Goal: Task Accomplishment & Management: Manage account settings

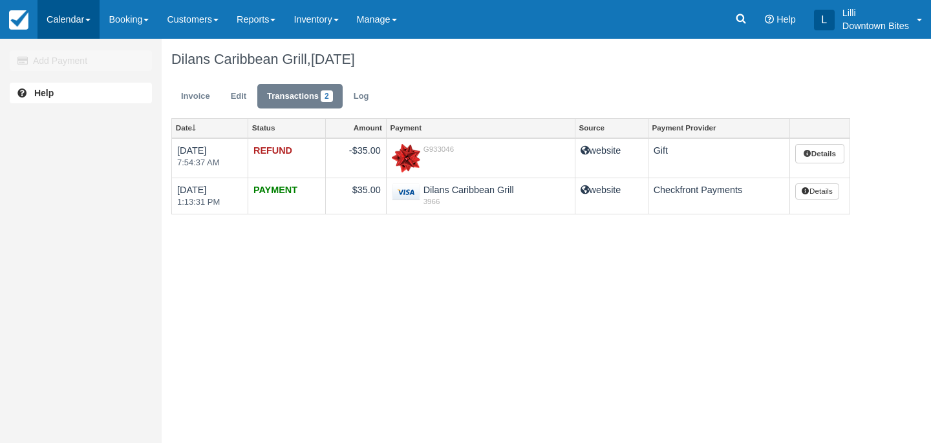
click at [70, 14] on link "Calendar" at bounding box center [68, 19] width 62 height 39
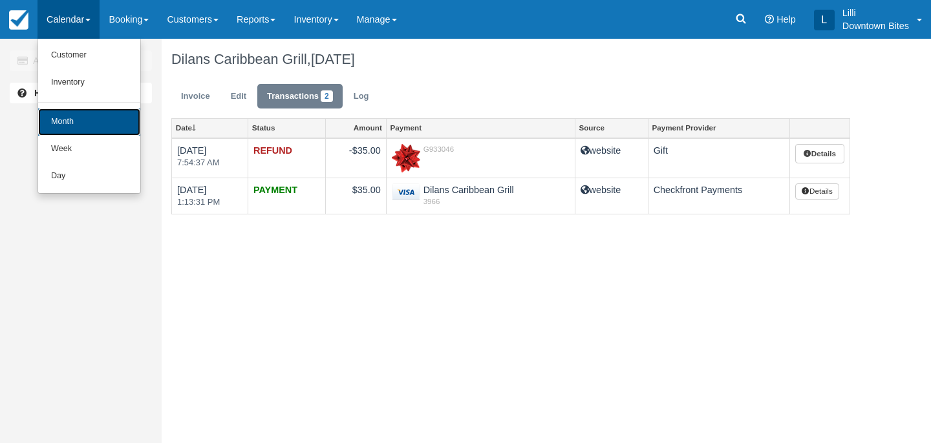
click at [75, 120] on link "Month" at bounding box center [89, 122] width 102 height 27
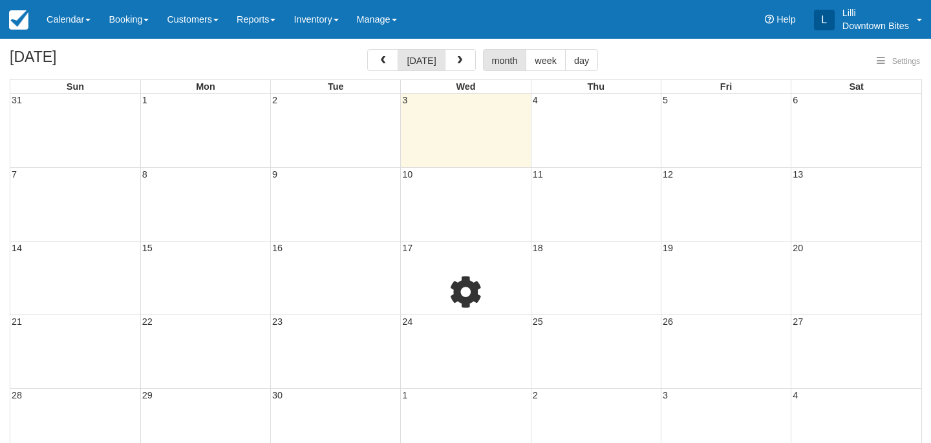
select select
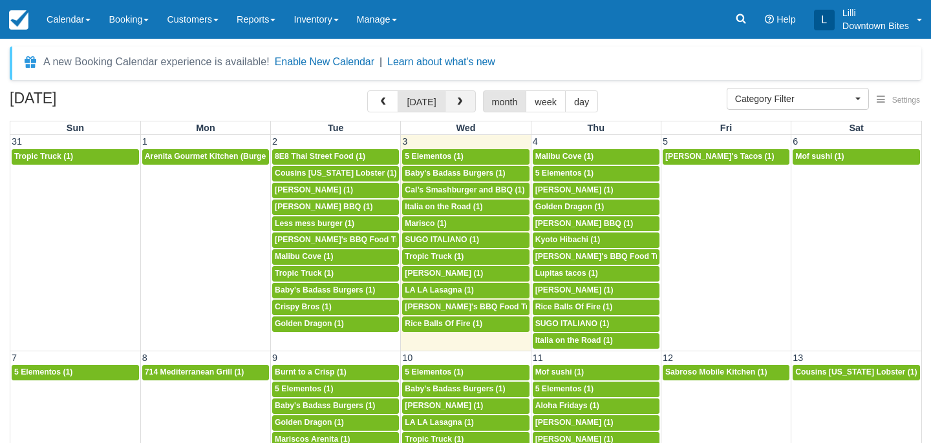
click at [462, 101] on button "button" at bounding box center [460, 101] width 31 height 22
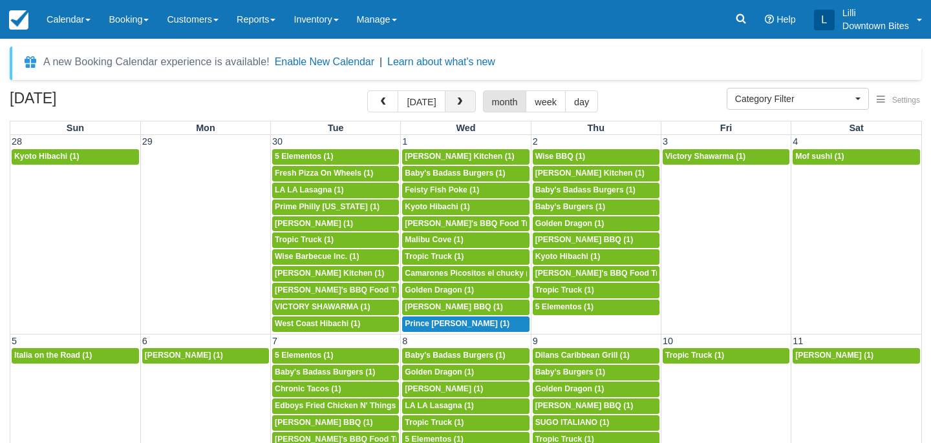
click at [462, 101] on button "button" at bounding box center [460, 101] width 31 height 22
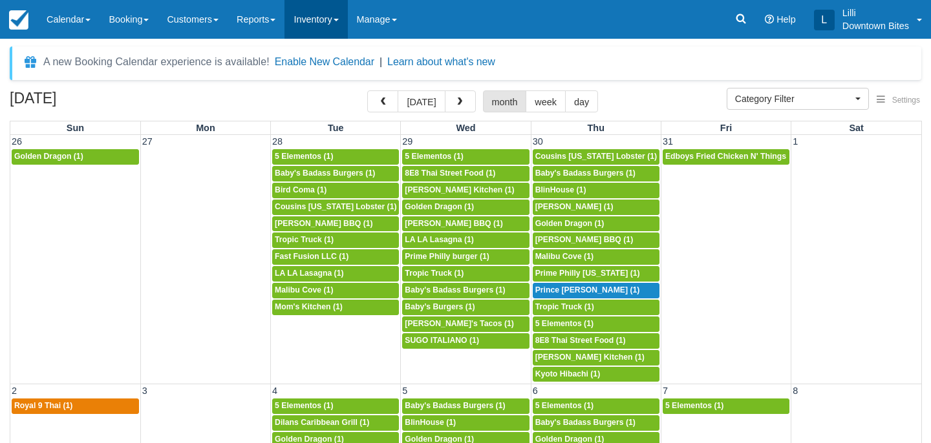
click at [324, 25] on link "Inventory" at bounding box center [315, 19] width 63 height 39
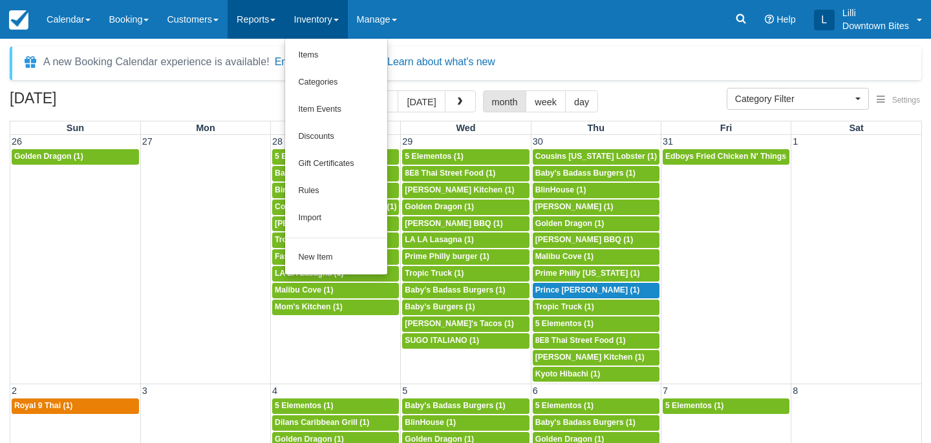
click at [267, 14] on link "Reports" at bounding box center [255, 19] width 57 height 39
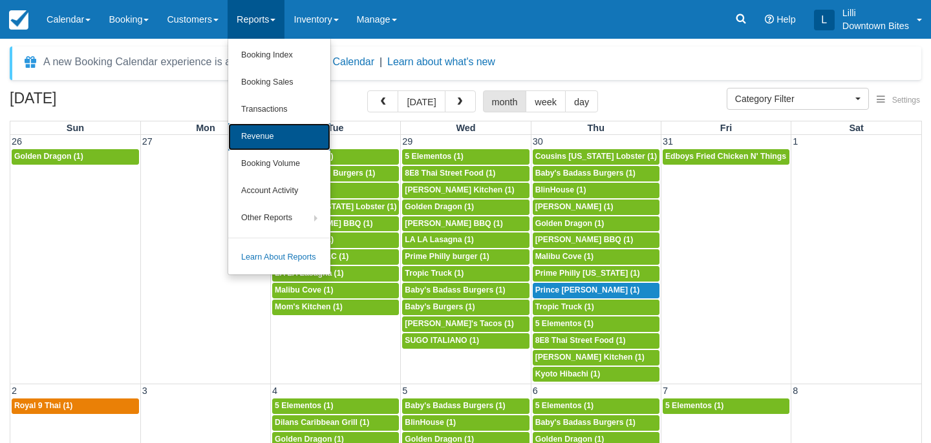
click at [279, 134] on link "Revenue" at bounding box center [279, 136] width 102 height 27
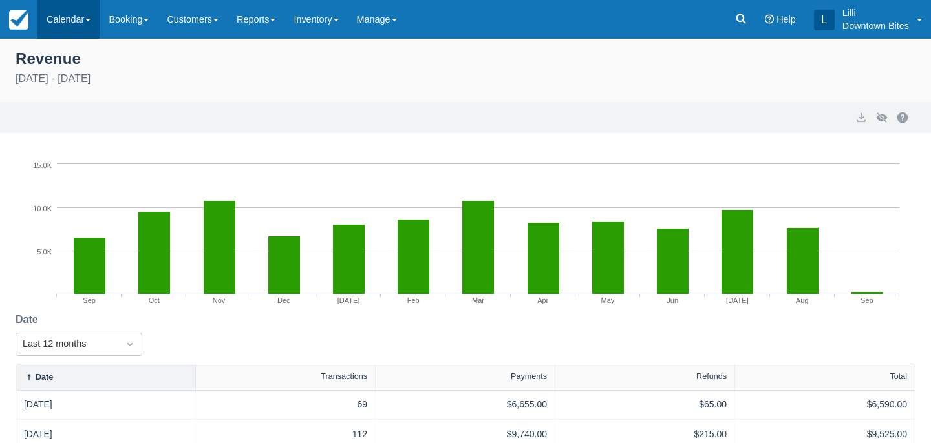
click at [48, 19] on link "Calendar" at bounding box center [68, 19] width 62 height 39
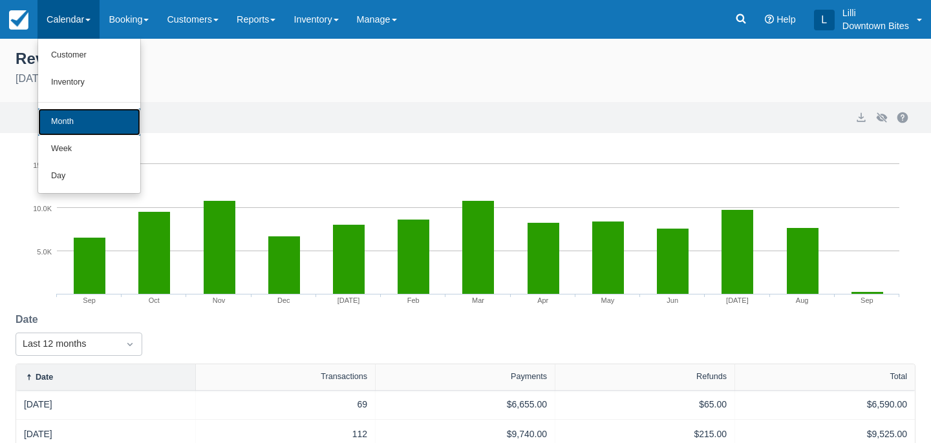
click at [74, 118] on link "Month" at bounding box center [89, 122] width 102 height 27
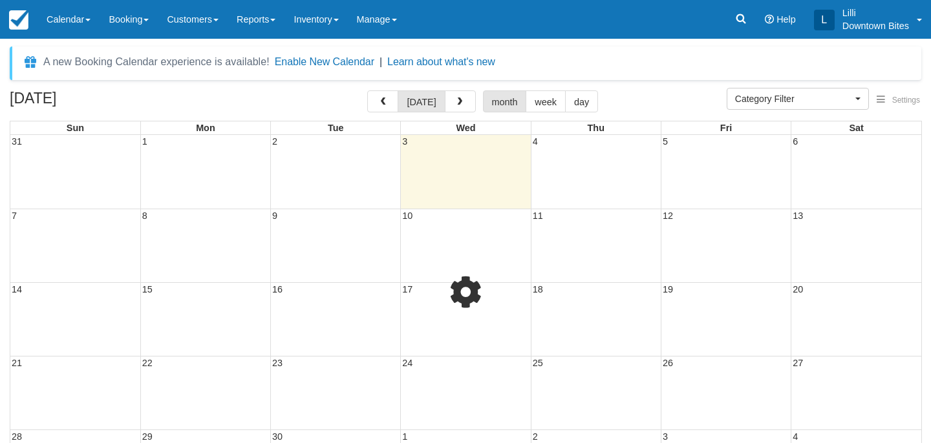
select select
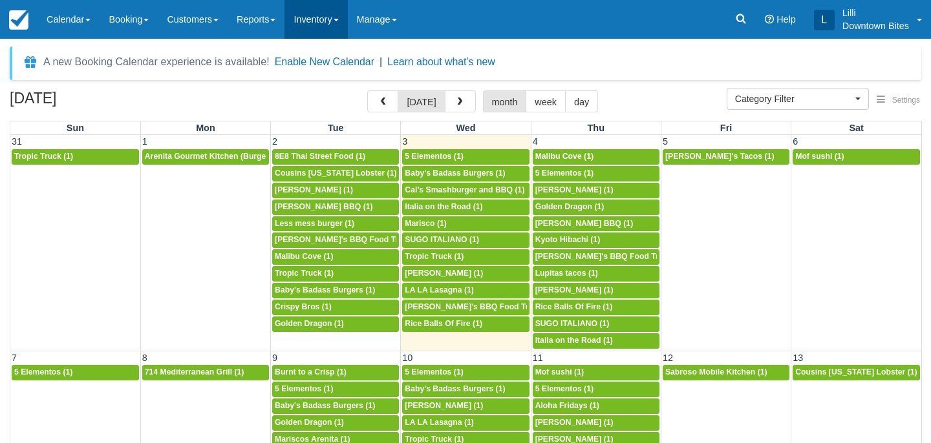
click at [328, 19] on link "Inventory" at bounding box center [315, 19] width 63 height 39
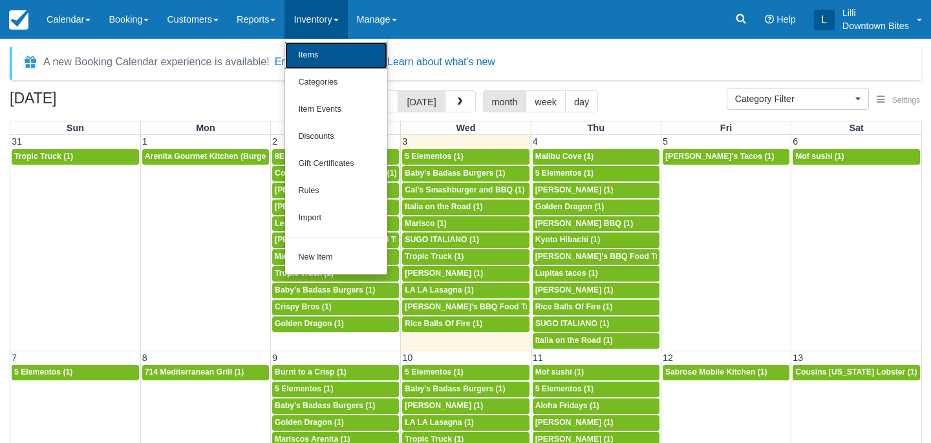
click at [335, 65] on link "Items" at bounding box center [336, 55] width 102 height 27
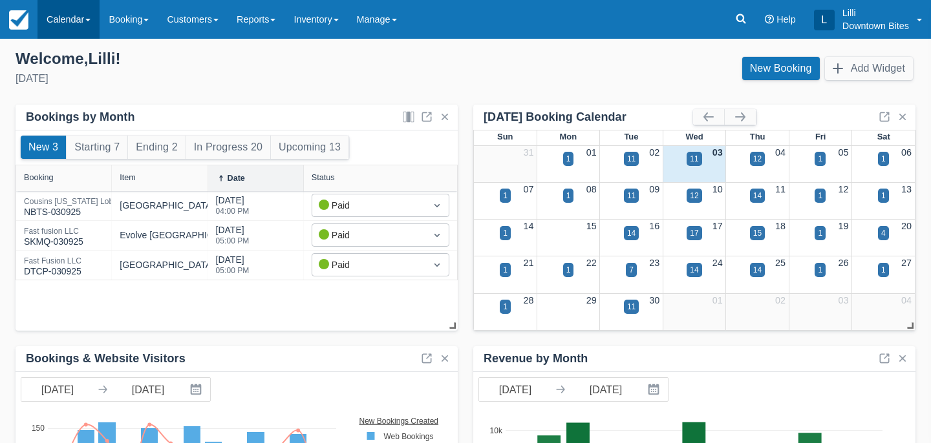
click at [59, 21] on link "Calendar" at bounding box center [68, 19] width 62 height 39
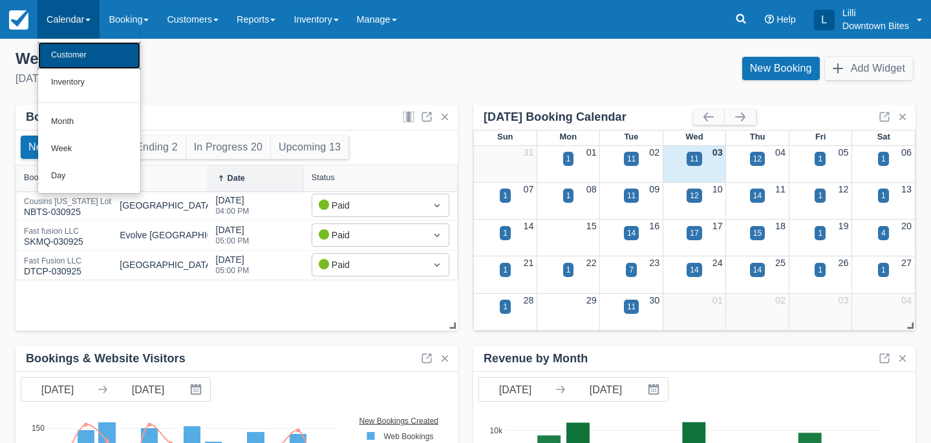
click at [65, 61] on link "Customer" at bounding box center [89, 55] width 102 height 27
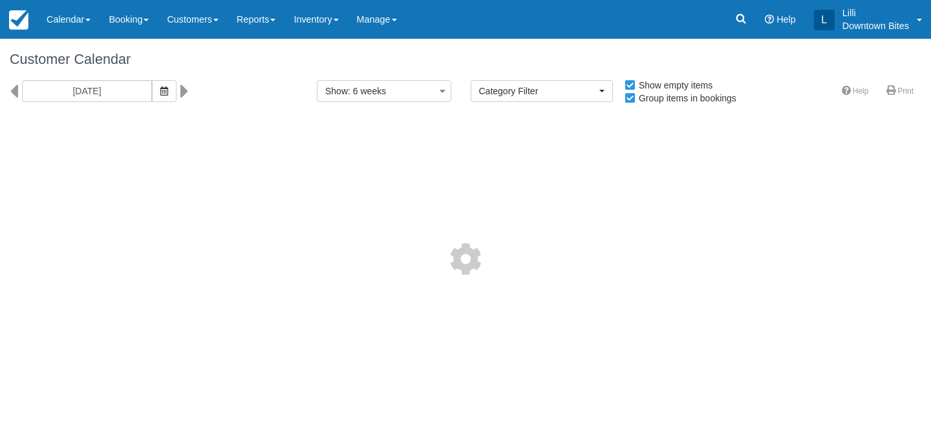
select select
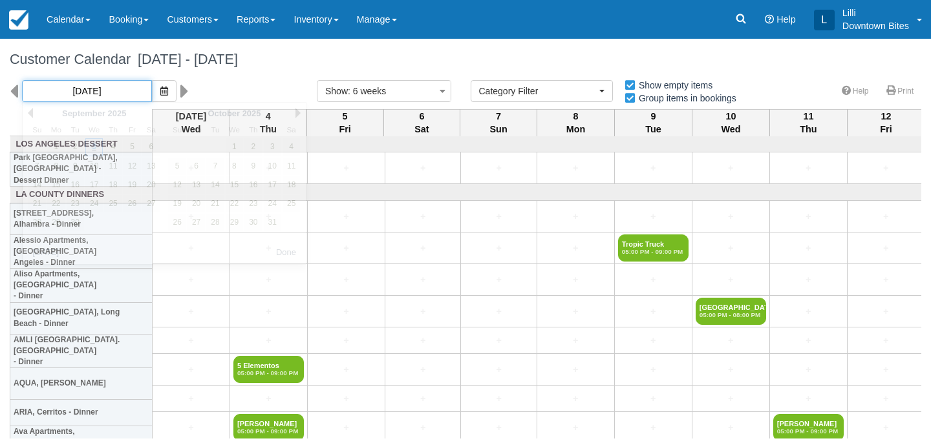
click at [104, 90] on input "[DATE]" at bounding box center [87, 91] width 130 height 22
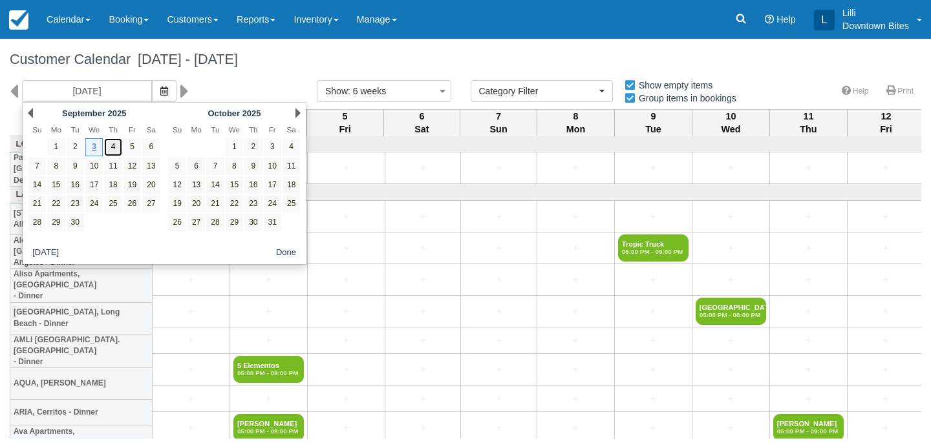
click at [112, 146] on link "4" at bounding box center [112, 146] width 17 height 17
type input "09/04/25"
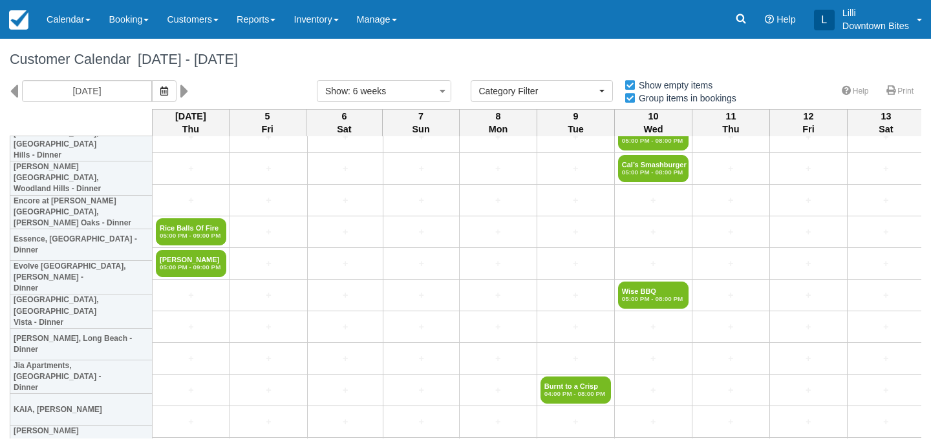
scroll to position [883, 0]
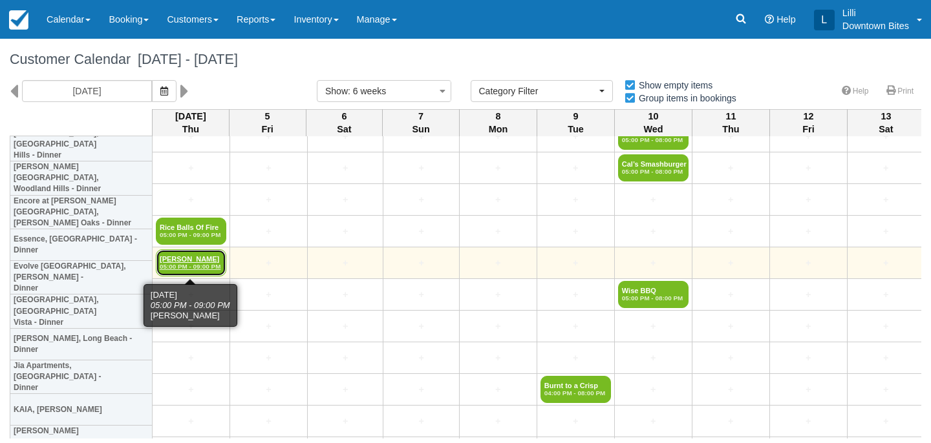
click at [179, 260] on link "Cristian Barajas 05:00 PM - 09:00 PM" at bounding box center [191, 262] width 70 height 27
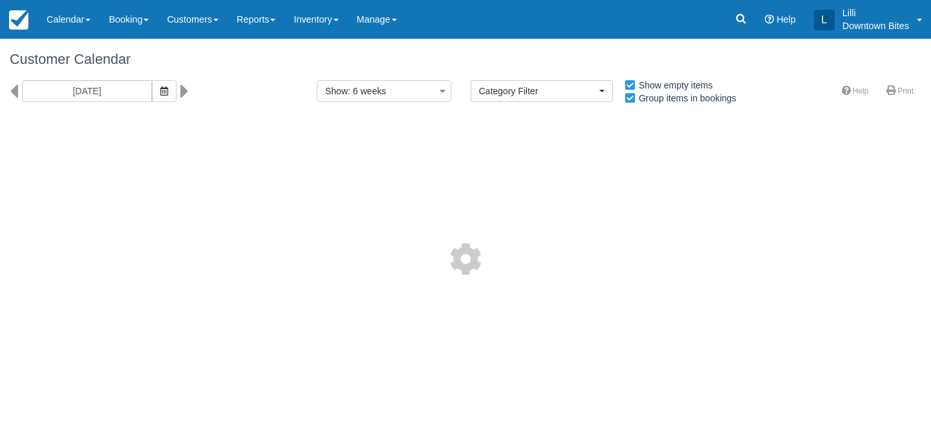
select select
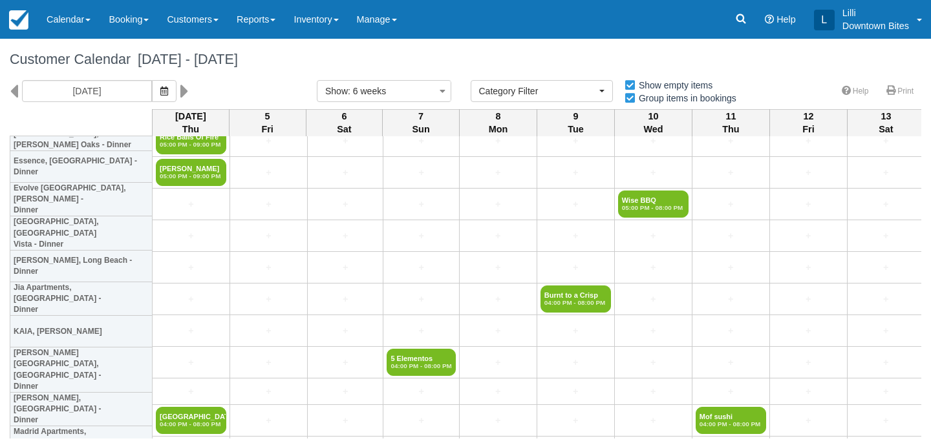
scroll to position [943, 0]
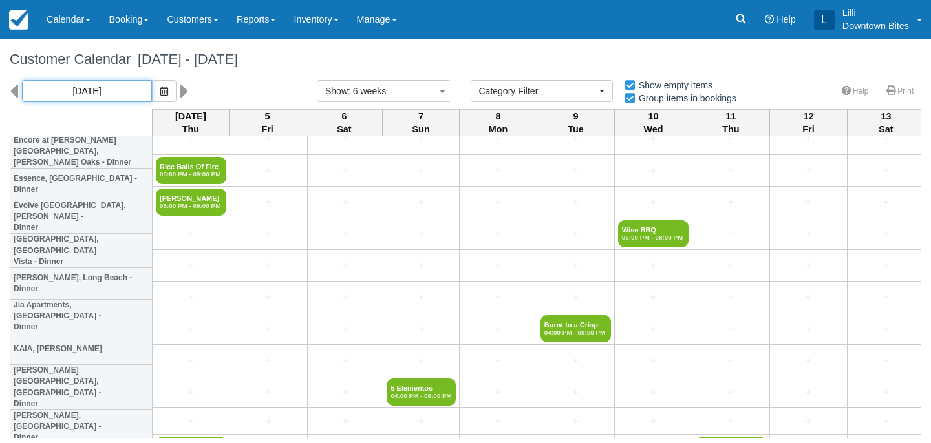
click at [106, 98] on input "09/04/25" at bounding box center [87, 91] width 130 height 22
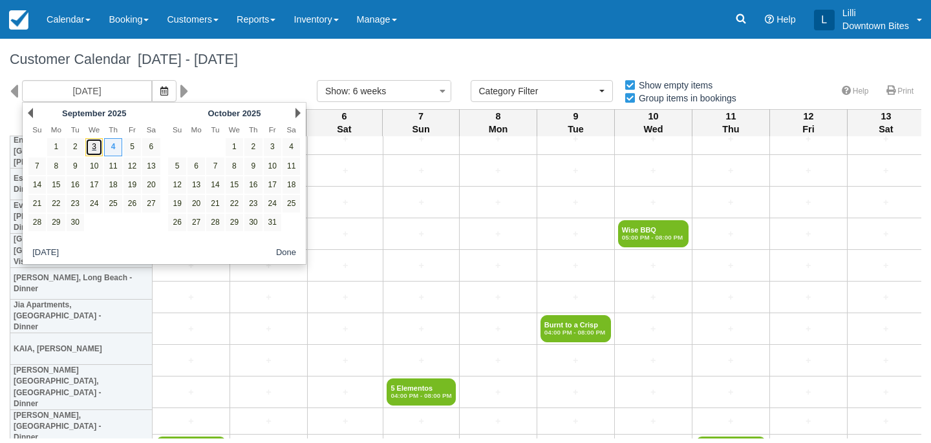
click at [93, 147] on link "3" at bounding box center [93, 146] width 17 height 17
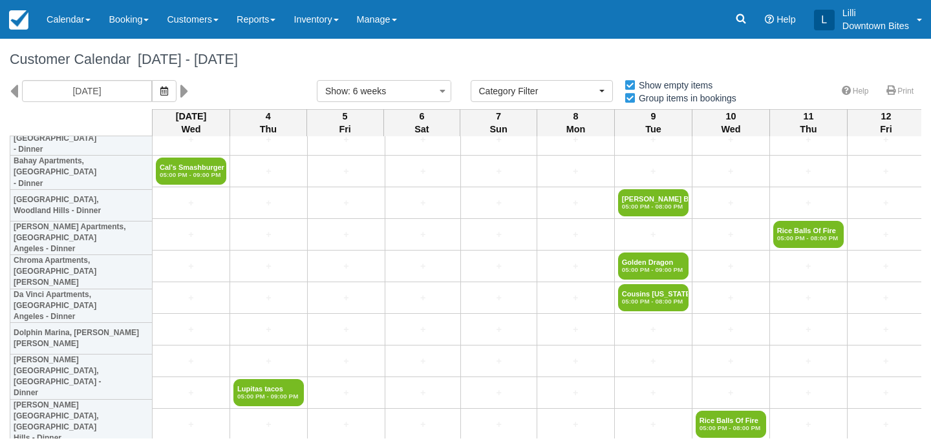
scroll to position [569, 0]
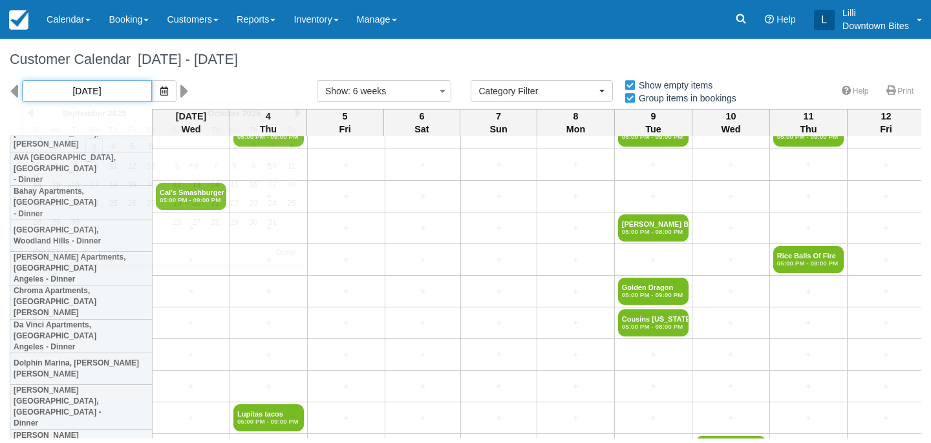
click at [104, 100] on input "[DATE]" at bounding box center [87, 91] width 130 height 22
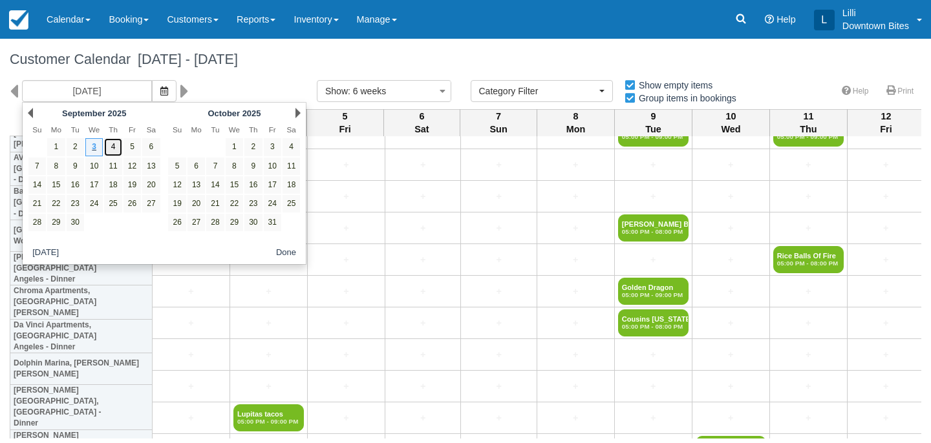
click at [117, 144] on link "4" at bounding box center [112, 146] width 17 height 17
type input "09/04/25"
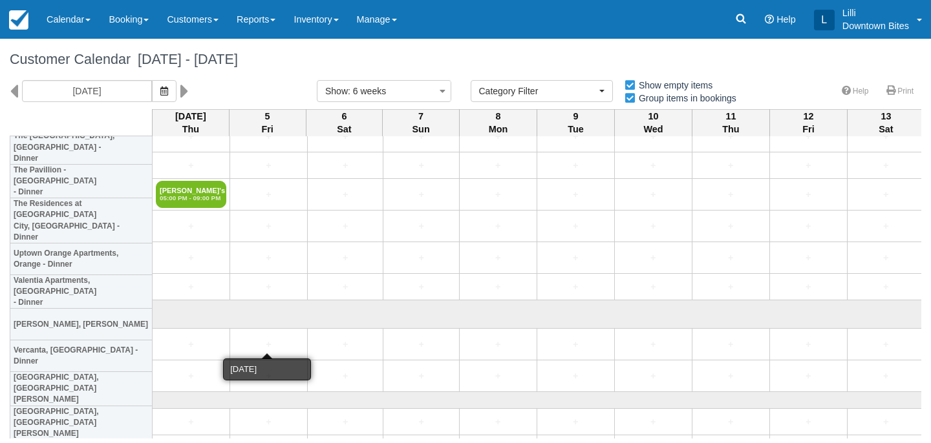
scroll to position [3486, 0]
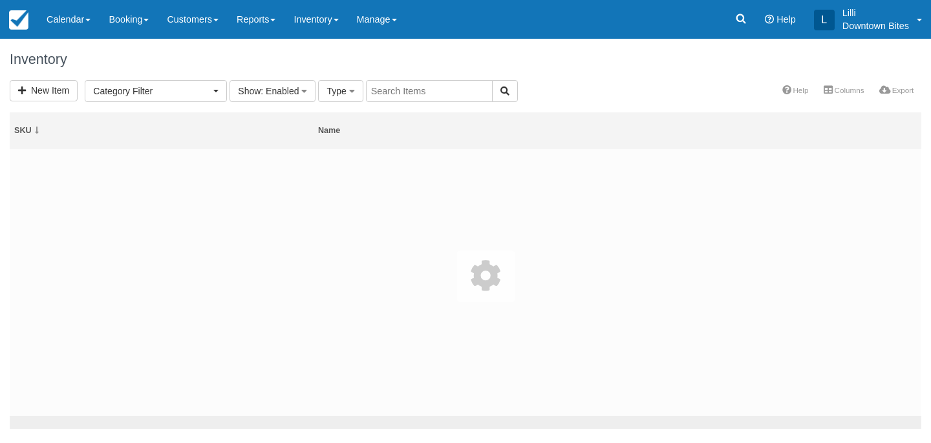
select select
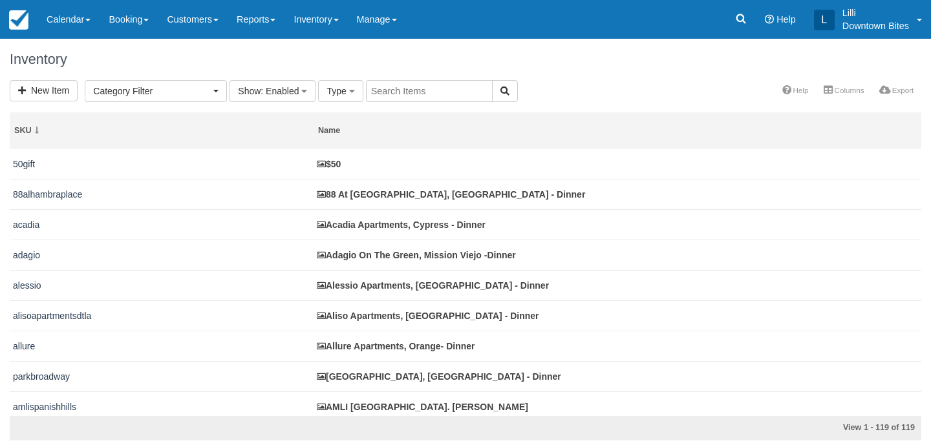
click at [403, 94] on input "text" at bounding box center [429, 91] width 127 height 22
type input "jia"
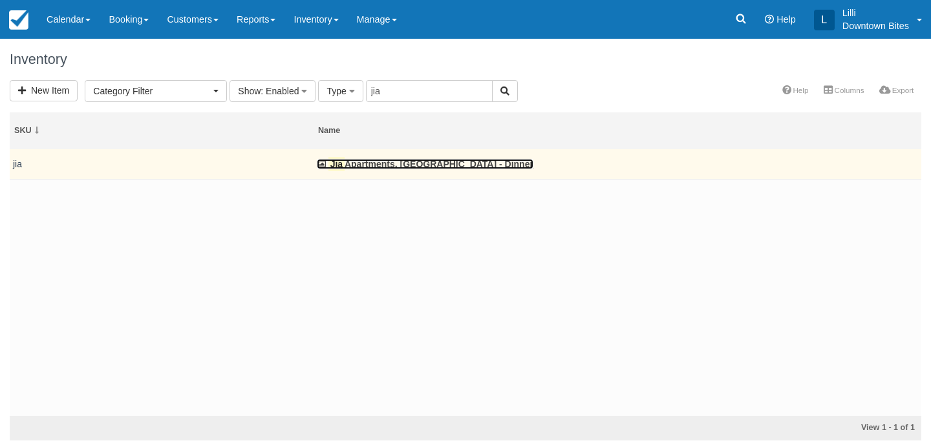
click at [398, 165] on link "Jia Apartments, Los Angeles - Dinner" at bounding box center [425, 164] width 216 height 10
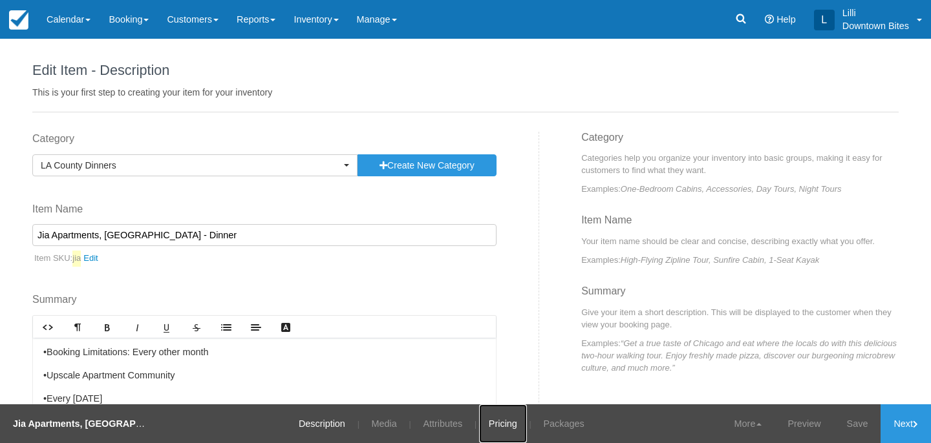
click at [504, 423] on link "Pricing" at bounding box center [503, 424] width 48 height 39
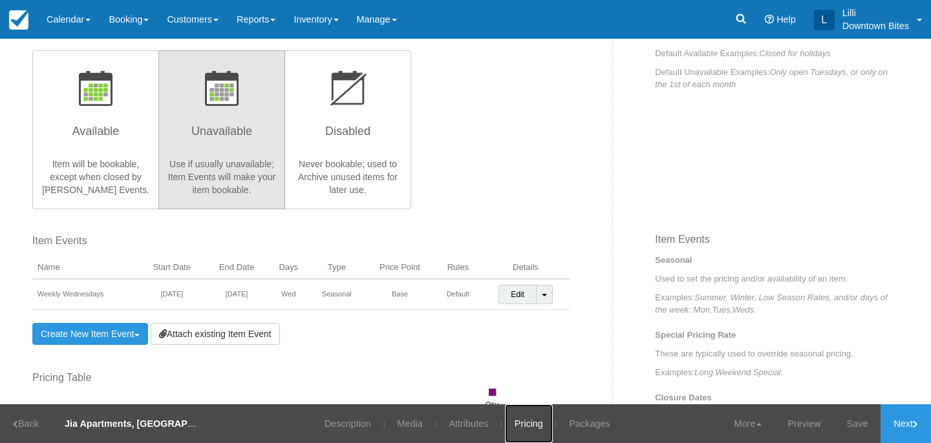
scroll to position [281, 0]
click at [202, 17] on link "Customers" at bounding box center [193, 19] width 70 height 39
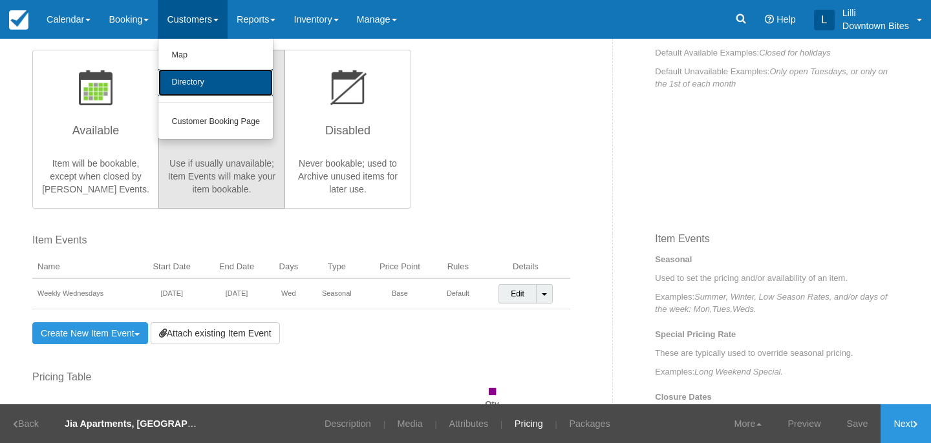
click at [196, 79] on link "Directory" at bounding box center [215, 82] width 114 height 27
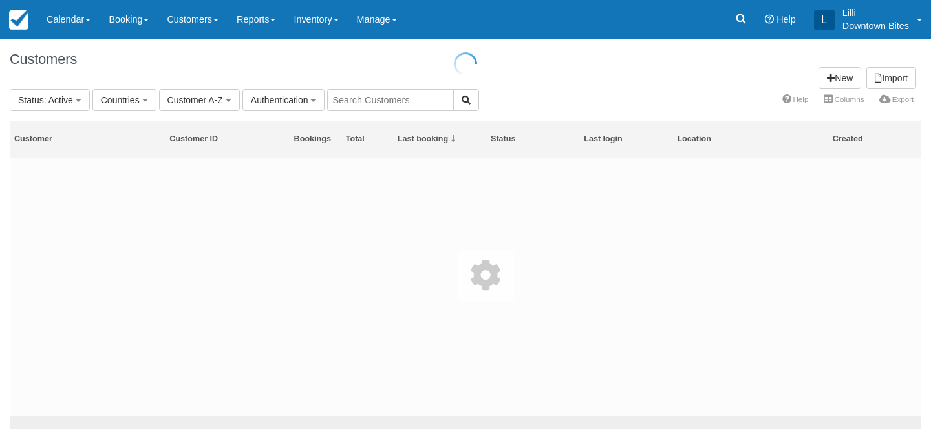
click at [397, 103] on input "text" at bounding box center [390, 100] width 127 height 22
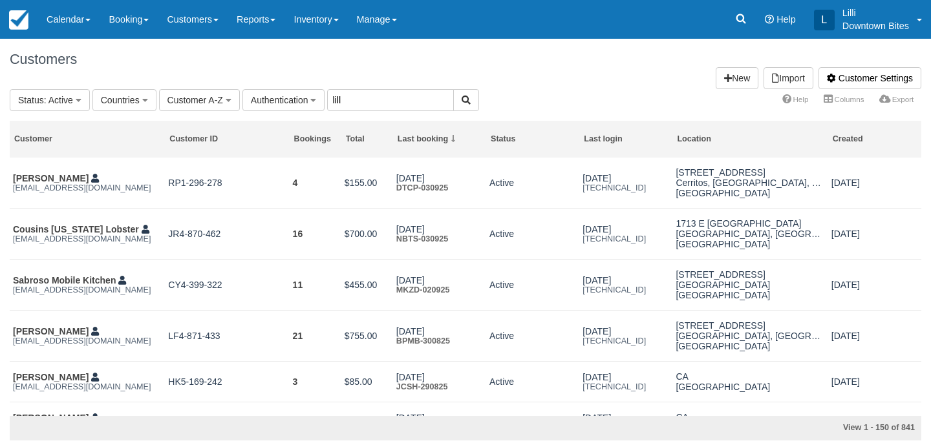
type input "lill"
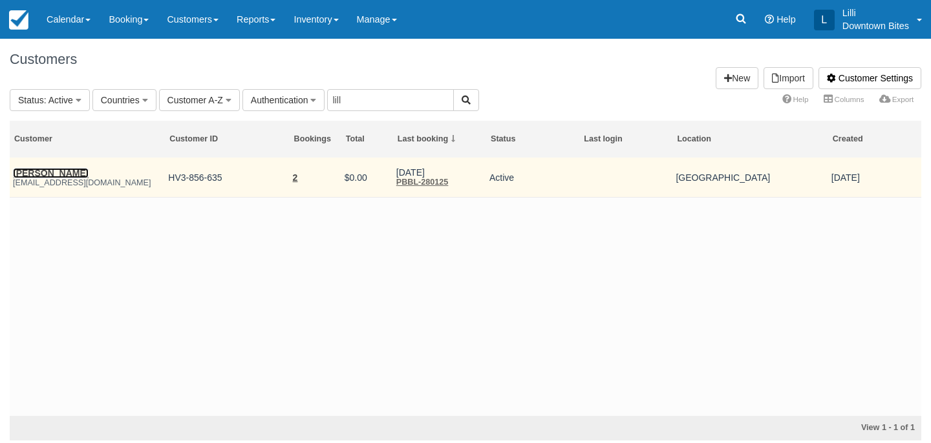
click at [70, 168] on link "[PERSON_NAME]" at bounding box center [51, 173] width 76 height 10
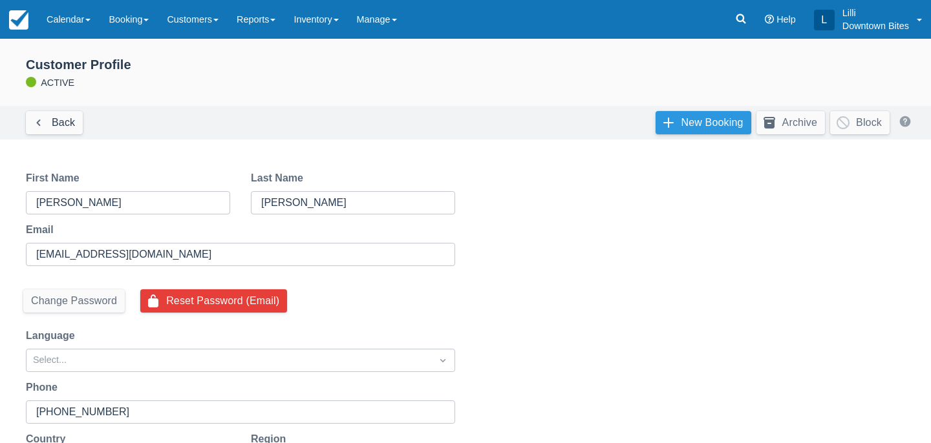
click at [700, 131] on link "New Booking" at bounding box center [703, 122] width 96 height 23
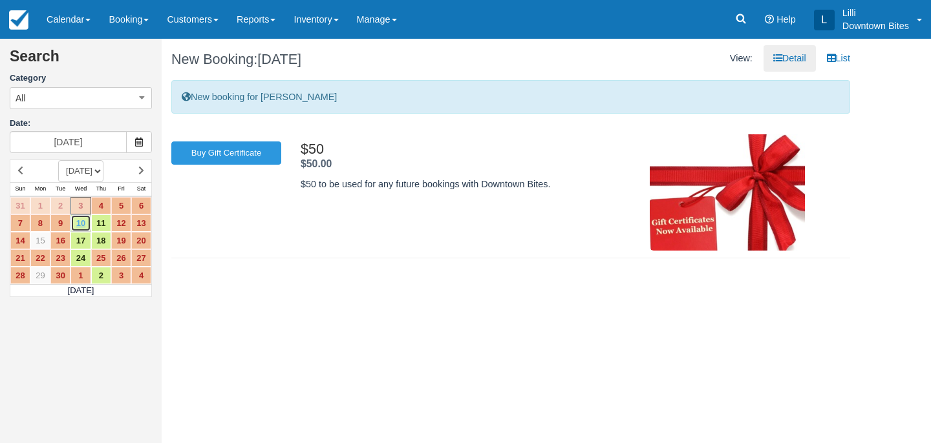
click at [85, 227] on link "10" at bounding box center [80, 223] width 20 height 17
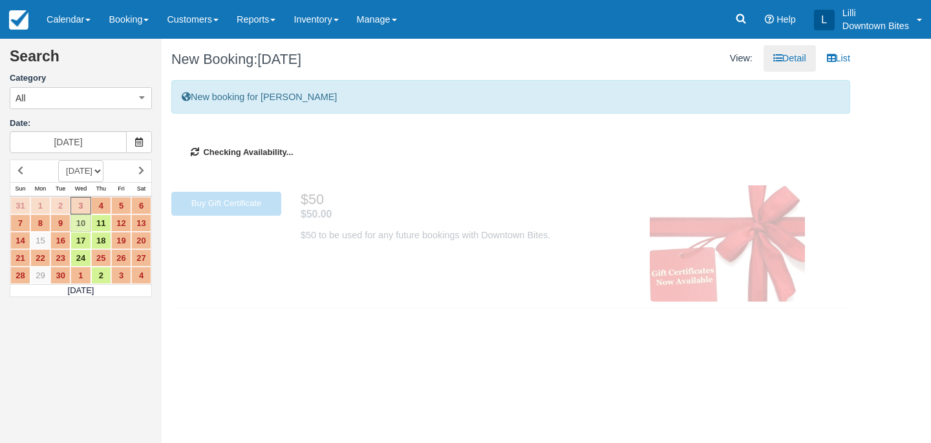
type input "[DATE]"
